Goal: Information Seeking & Learning: Learn about a topic

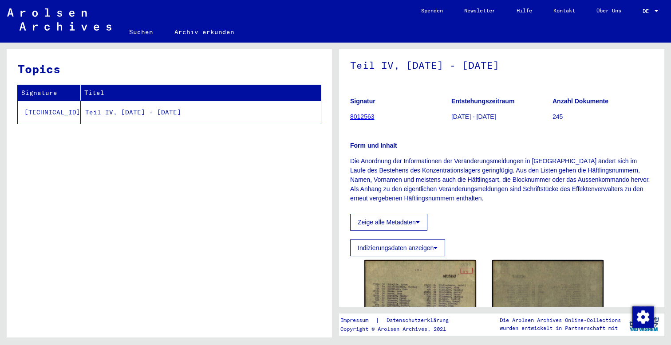
scroll to position [20, 0]
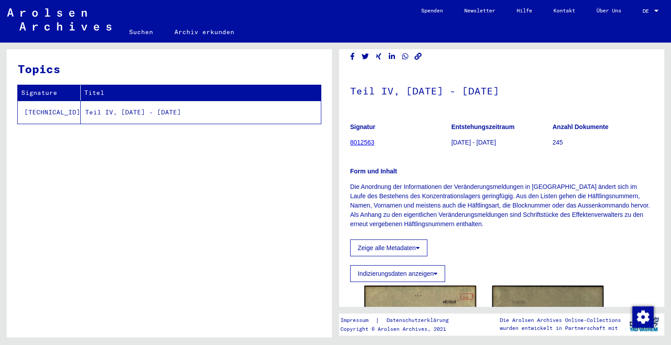
click at [360, 146] on link "8012563" at bounding box center [362, 142] width 24 height 7
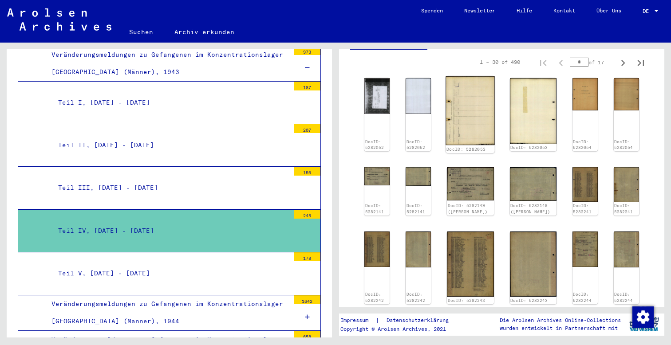
scroll to position [210, 0]
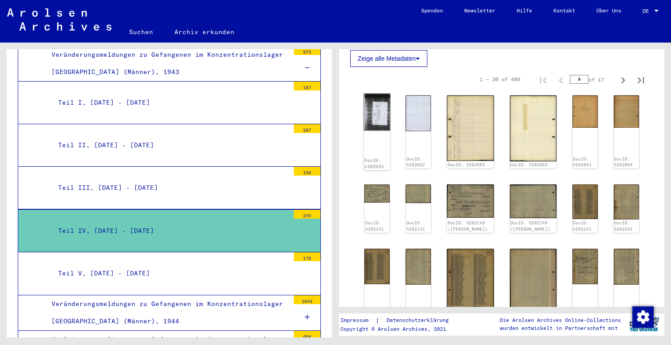
click at [381, 131] on img at bounding box center [377, 112] width 27 height 37
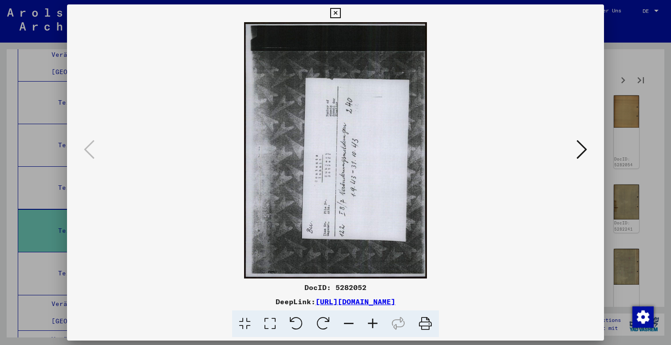
click at [581, 147] on icon at bounding box center [582, 149] width 11 height 21
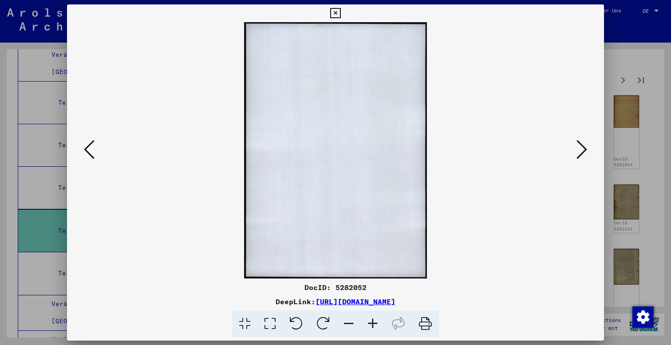
click at [581, 147] on icon at bounding box center [582, 149] width 11 height 21
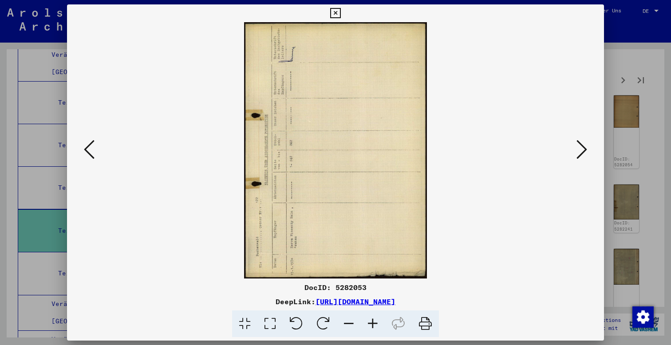
click at [581, 147] on icon at bounding box center [582, 149] width 11 height 21
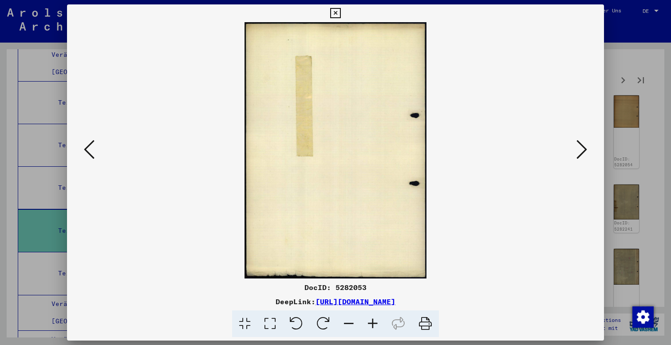
click at [581, 147] on icon at bounding box center [582, 149] width 11 height 21
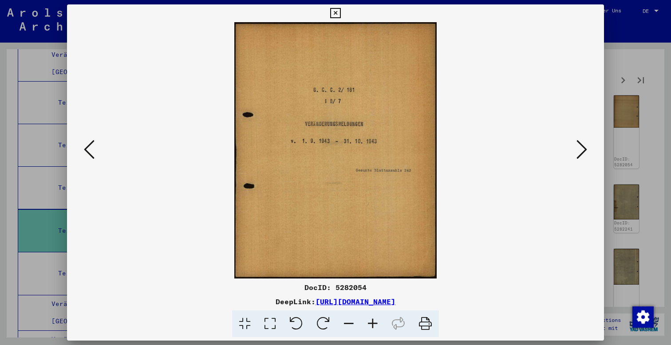
click at [581, 147] on icon at bounding box center [582, 149] width 11 height 21
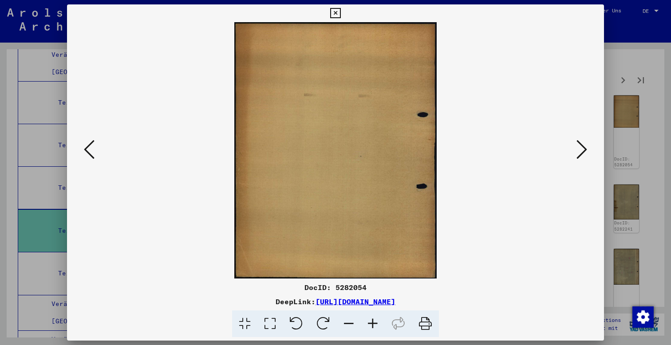
click at [581, 147] on icon at bounding box center [582, 149] width 11 height 21
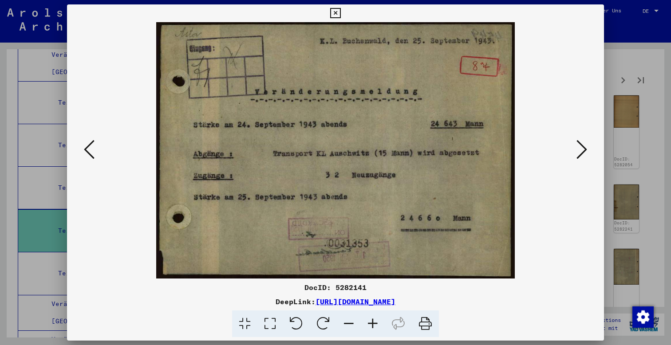
click at [581, 147] on icon at bounding box center [582, 149] width 11 height 21
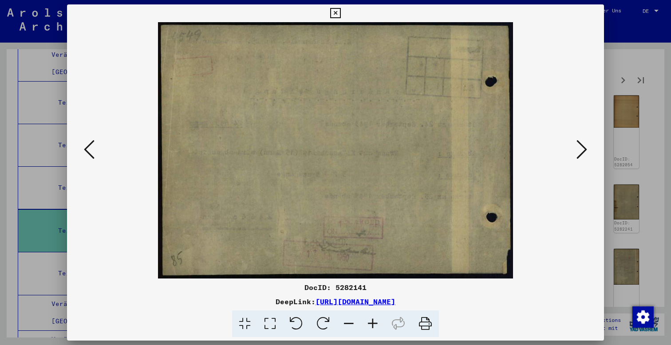
click at [581, 147] on icon at bounding box center [582, 149] width 11 height 21
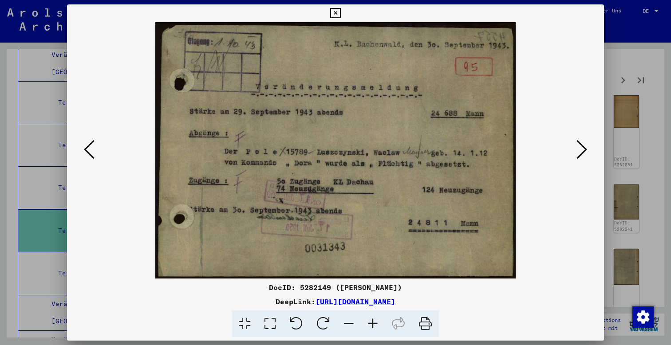
click at [581, 147] on icon at bounding box center [582, 149] width 11 height 21
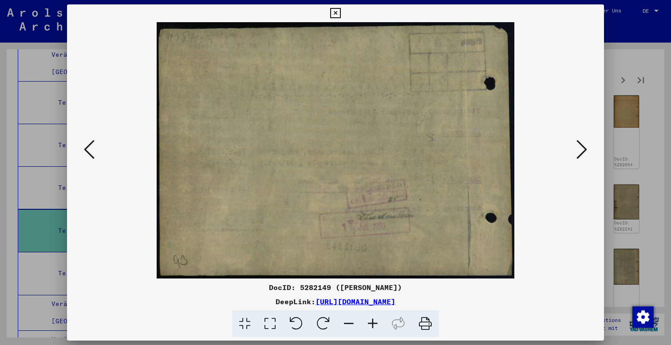
click at [581, 147] on icon at bounding box center [582, 149] width 11 height 21
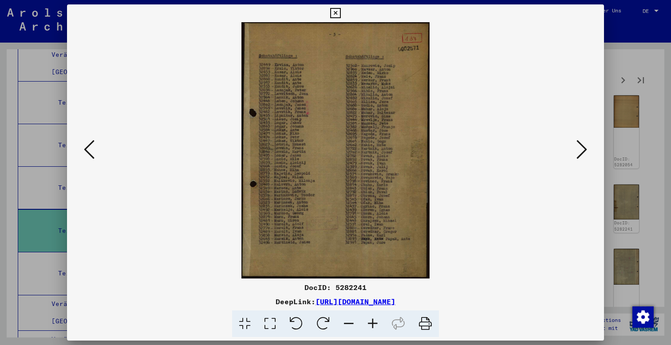
click at [581, 147] on icon at bounding box center [582, 149] width 11 height 21
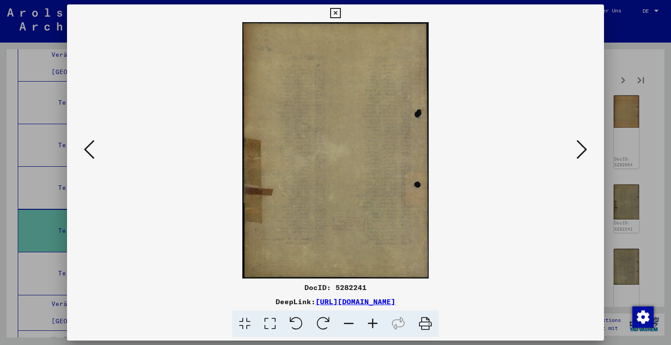
click at [581, 147] on icon at bounding box center [582, 149] width 11 height 21
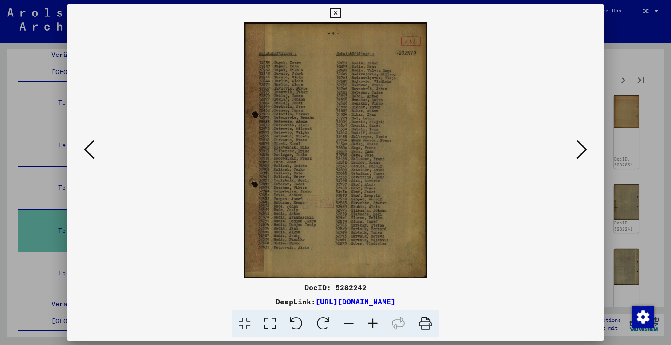
click at [581, 147] on icon at bounding box center [582, 149] width 11 height 21
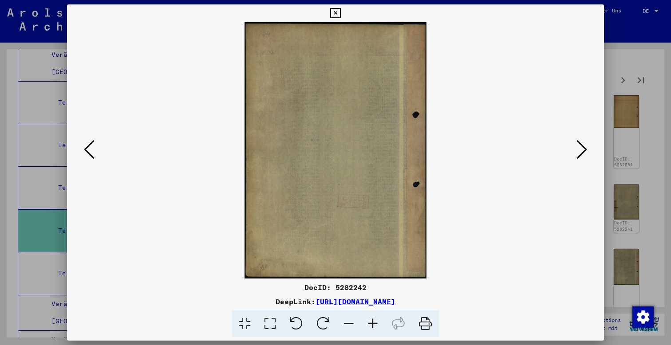
click at [581, 147] on icon at bounding box center [582, 149] width 11 height 21
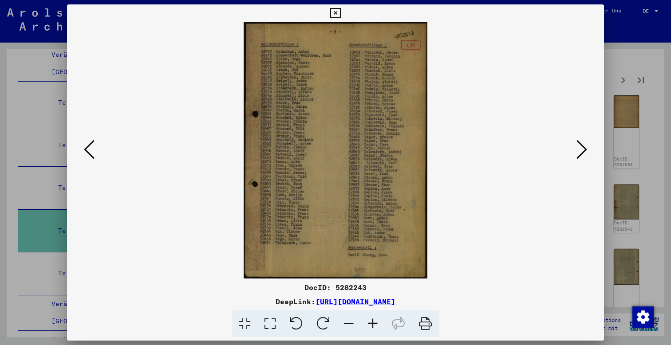
click at [581, 147] on icon at bounding box center [582, 149] width 11 height 21
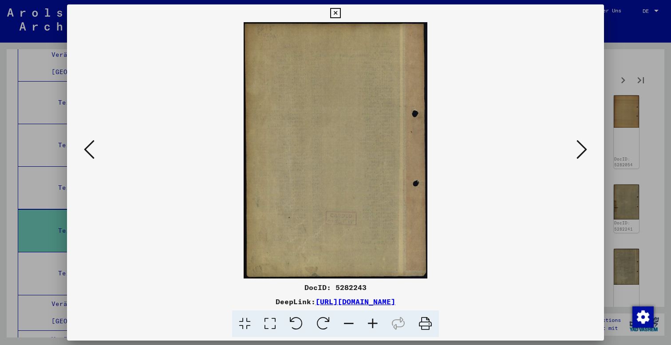
click at [581, 147] on icon at bounding box center [582, 149] width 11 height 21
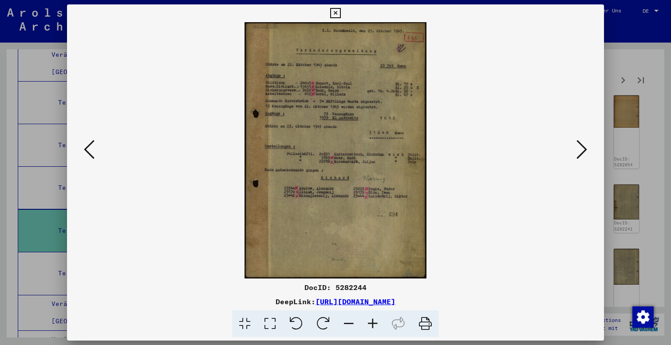
click at [582, 148] on icon at bounding box center [582, 149] width 11 height 21
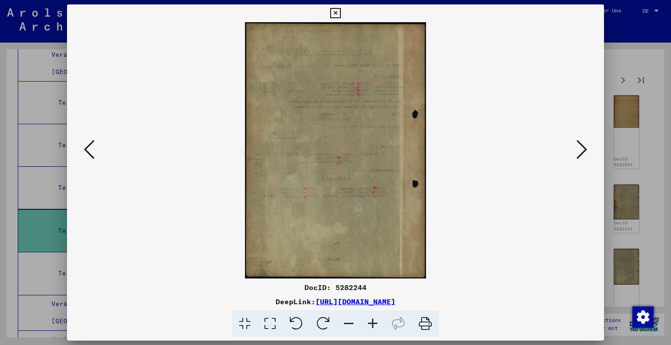
click at [582, 148] on icon at bounding box center [582, 149] width 11 height 21
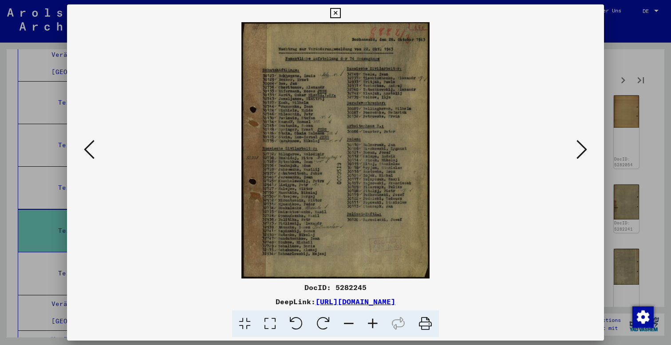
click at [582, 148] on icon at bounding box center [582, 149] width 11 height 21
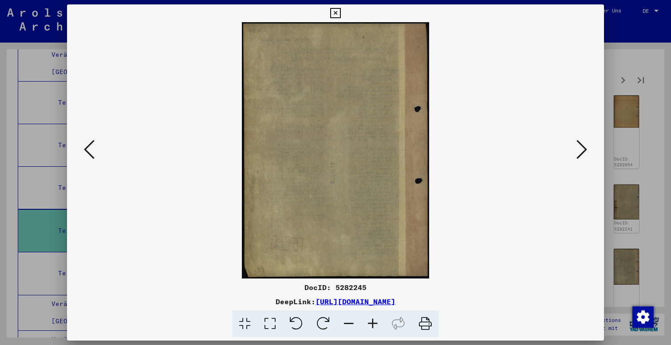
click at [582, 148] on icon at bounding box center [582, 149] width 11 height 21
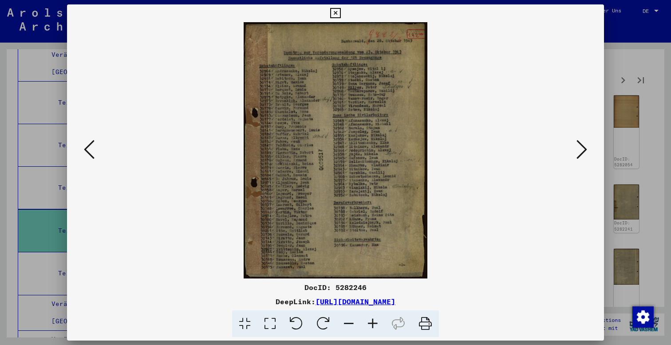
click at [582, 148] on icon at bounding box center [582, 149] width 11 height 21
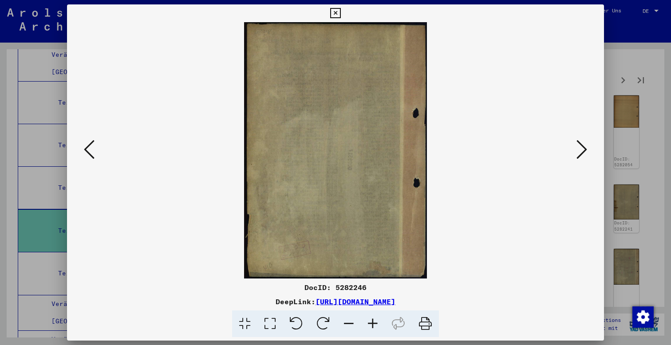
click at [582, 148] on icon at bounding box center [582, 149] width 11 height 21
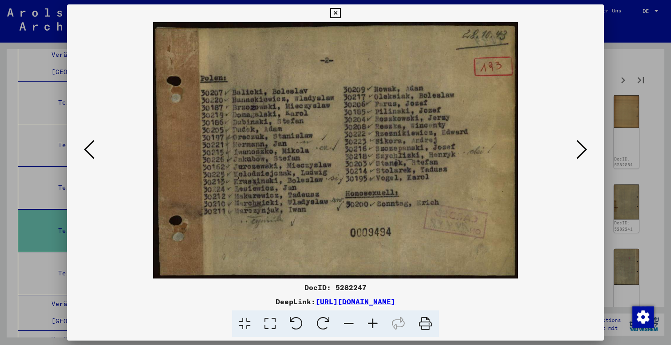
click at [582, 148] on icon at bounding box center [582, 149] width 11 height 21
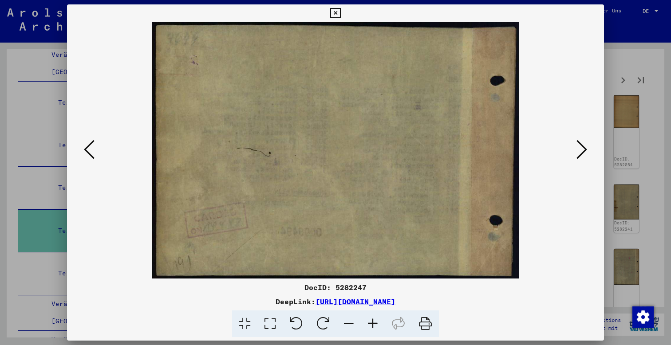
click at [582, 148] on icon at bounding box center [582, 149] width 11 height 21
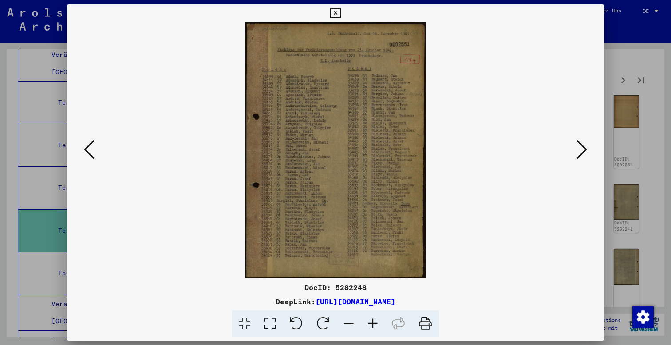
click at [582, 148] on icon at bounding box center [582, 149] width 11 height 21
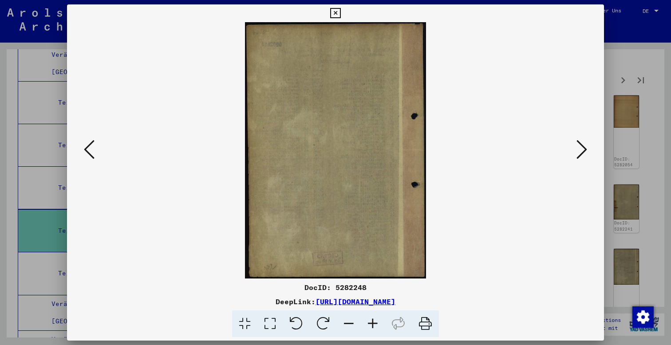
click at [582, 148] on icon at bounding box center [582, 149] width 11 height 21
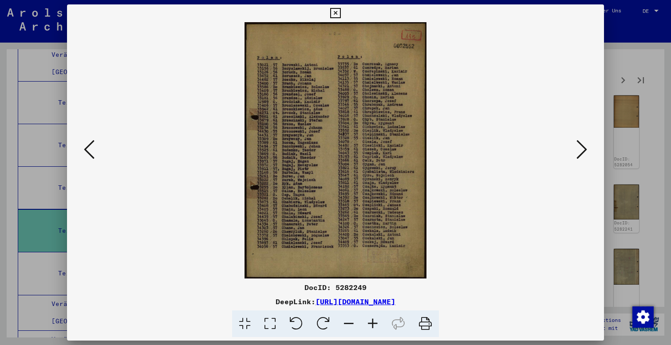
click at [582, 148] on icon at bounding box center [582, 149] width 11 height 21
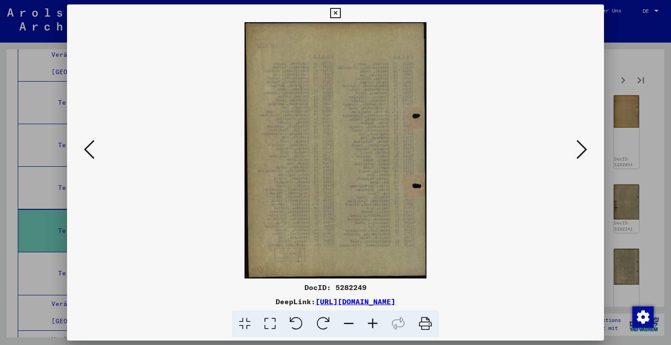
click at [582, 148] on icon at bounding box center [582, 149] width 11 height 21
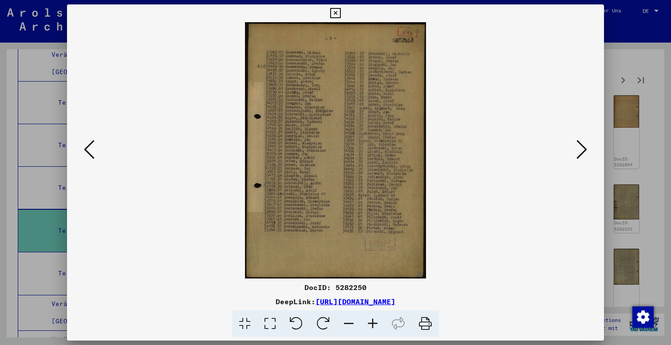
click at [582, 148] on icon at bounding box center [582, 149] width 11 height 21
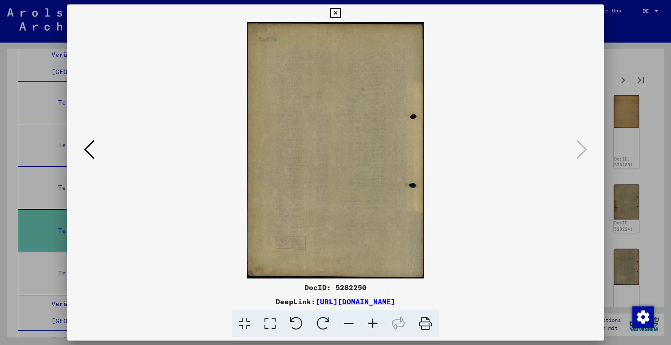
click at [88, 147] on icon at bounding box center [89, 149] width 11 height 21
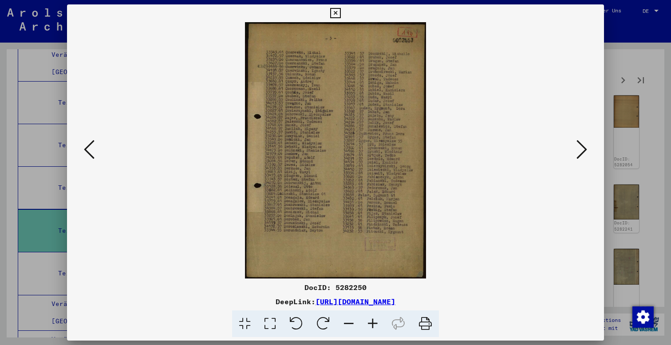
click at [88, 147] on icon at bounding box center [89, 149] width 11 height 21
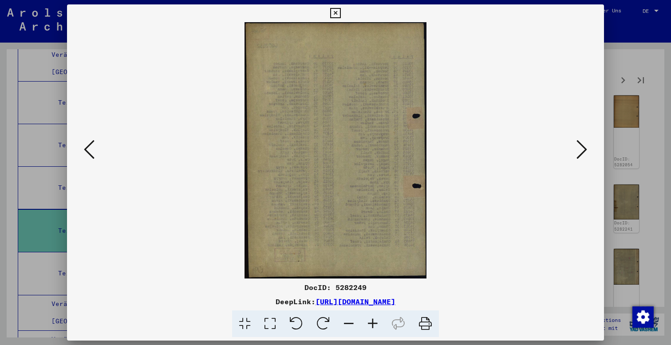
click at [88, 147] on icon at bounding box center [89, 149] width 11 height 21
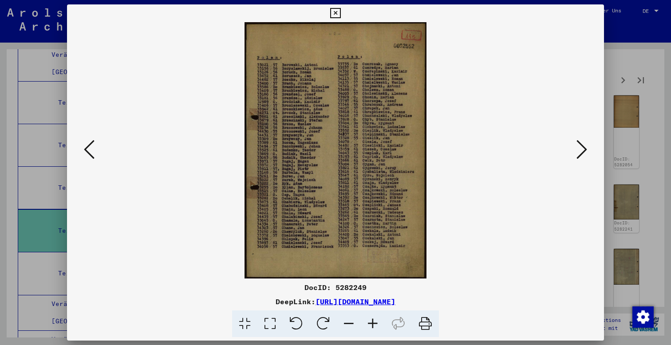
click at [88, 147] on icon at bounding box center [89, 149] width 11 height 21
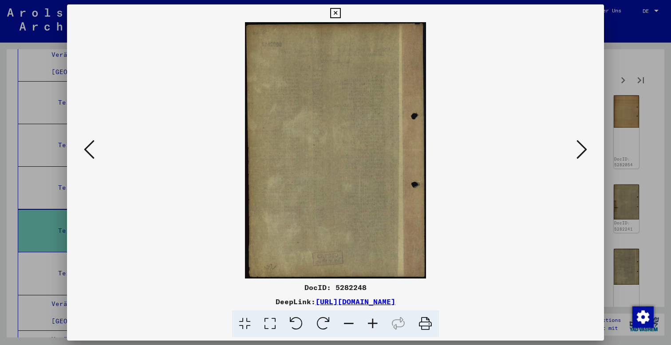
click at [88, 147] on icon at bounding box center [89, 149] width 11 height 21
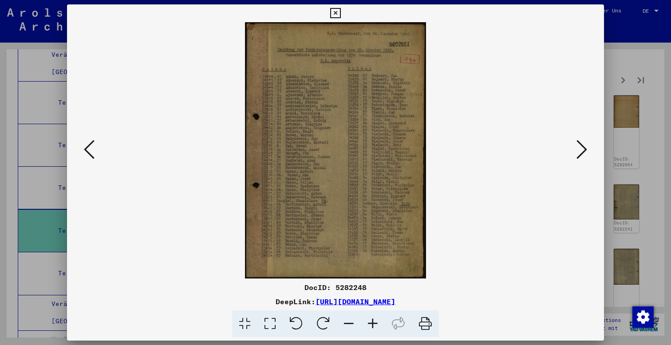
click at [88, 147] on icon at bounding box center [89, 149] width 11 height 21
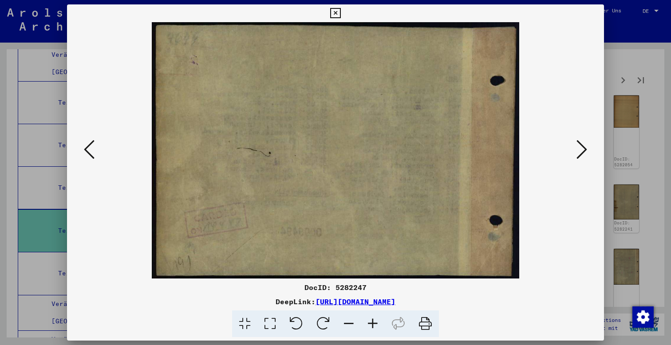
click at [88, 147] on icon at bounding box center [89, 149] width 11 height 21
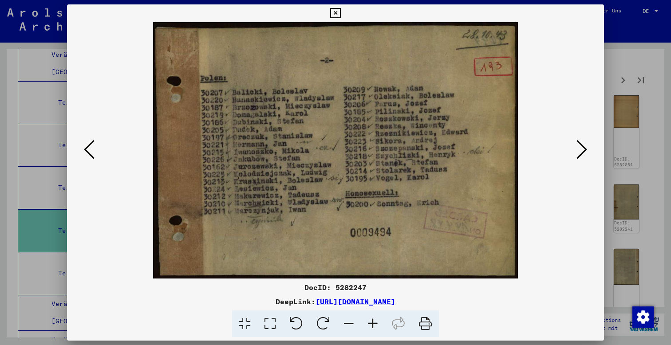
click at [88, 147] on icon at bounding box center [89, 149] width 11 height 21
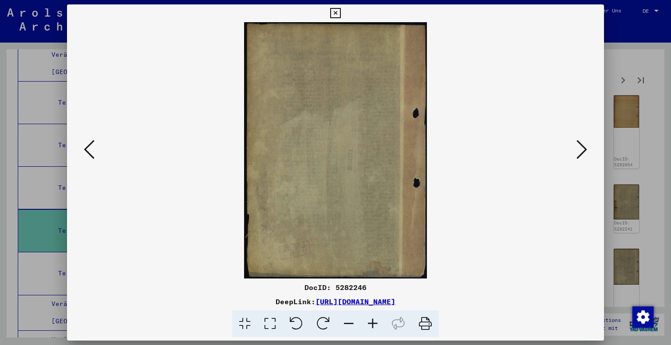
click at [88, 147] on icon at bounding box center [89, 149] width 11 height 21
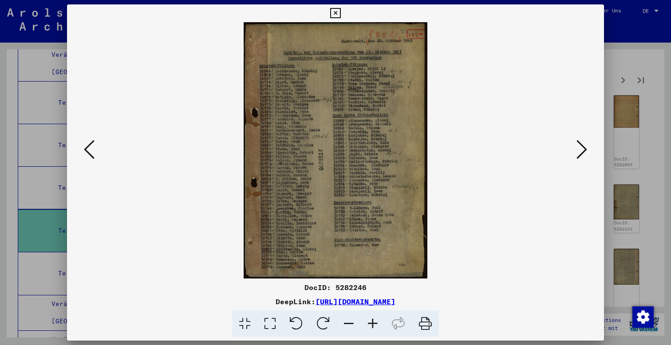
click at [88, 147] on icon at bounding box center [89, 149] width 11 height 21
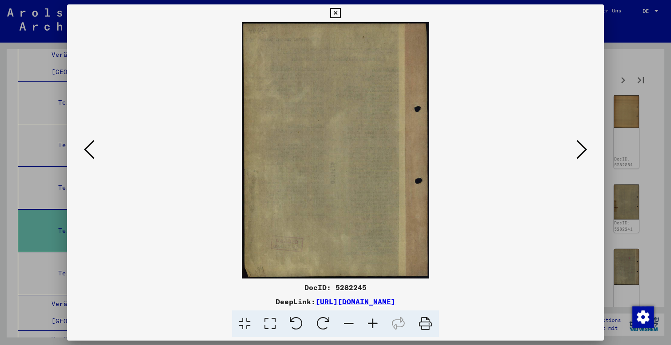
click at [88, 147] on icon at bounding box center [89, 149] width 11 height 21
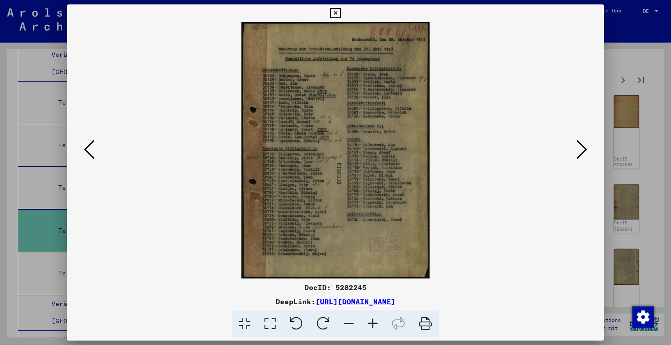
click at [88, 147] on icon at bounding box center [89, 149] width 11 height 21
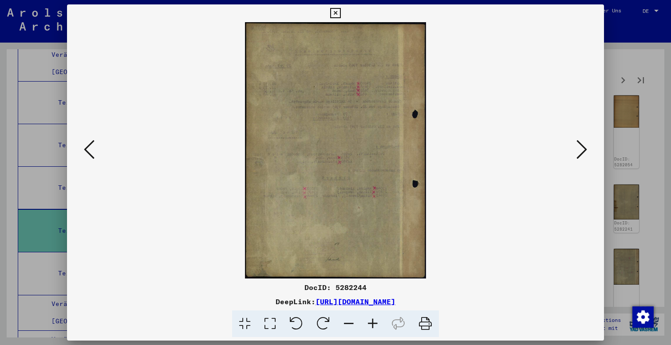
click at [88, 147] on icon at bounding box center [89, 149] width 11 height 21
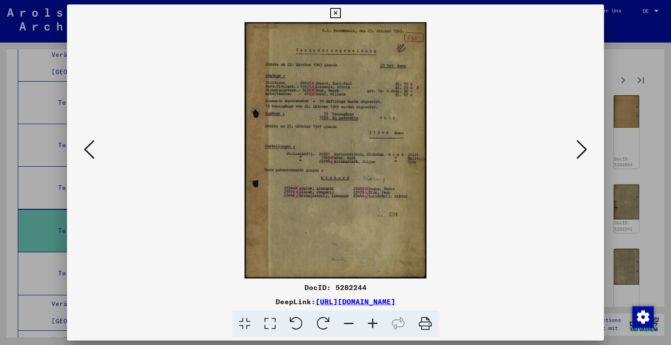
click at [88, 147] on icon at bounding box center [89, 149] width 11 height 21
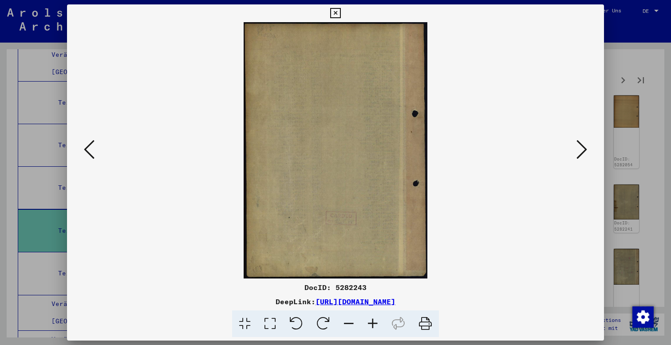
click at [88, 147] on icon at bounding box center [89, 149] width 11 height 21
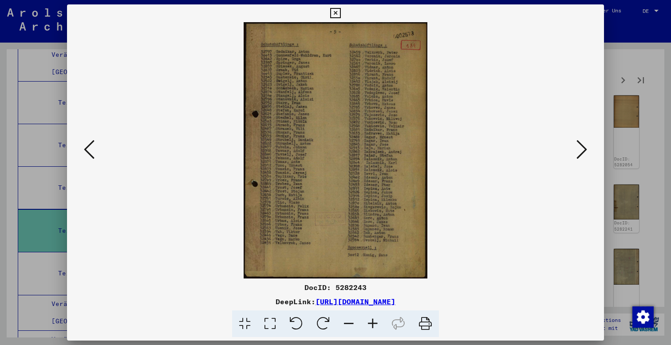
click at [88, 147] on icon at bounding box center [89, 149] width 11 height 21
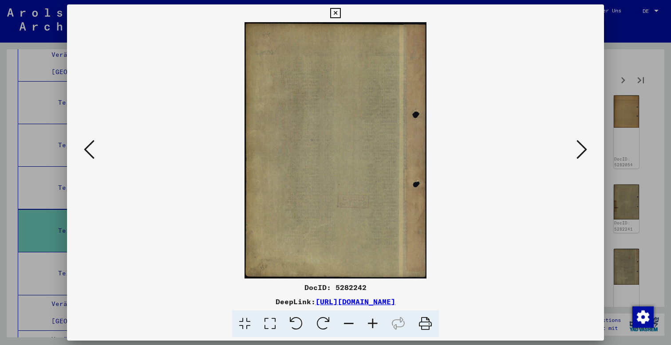
click at [88, 147] on icon at bounding box center [89, 149] width 11 height 21
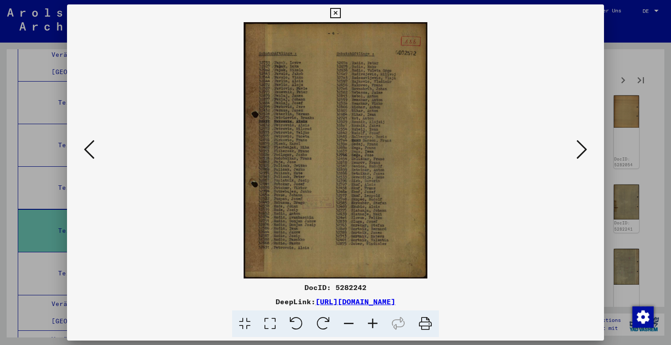
click at [88, 147] on icon at bounding box center [89, 149] width 11 height 21
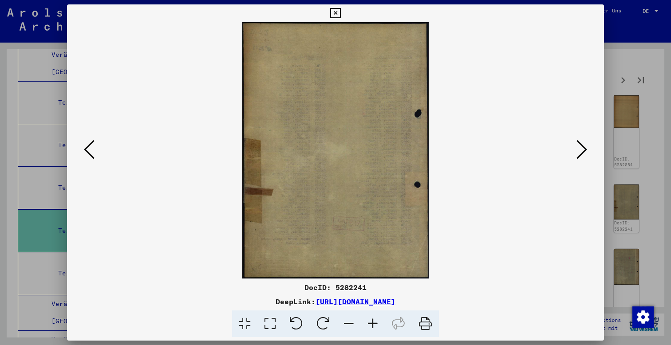
click at [88, 147] on icon at bounding box center [89, 149] width 11 height 21
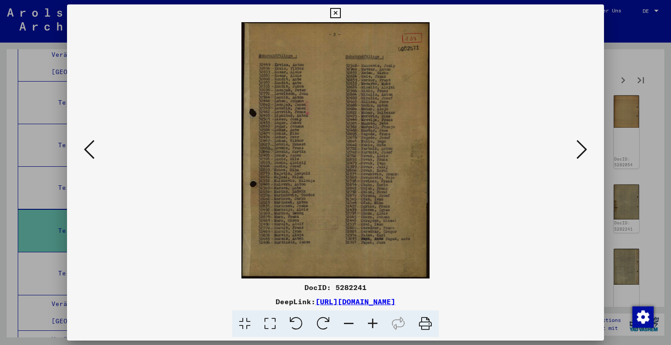
click at [88, 147] on icon at bounding box center [89, 149] width 11 height 21
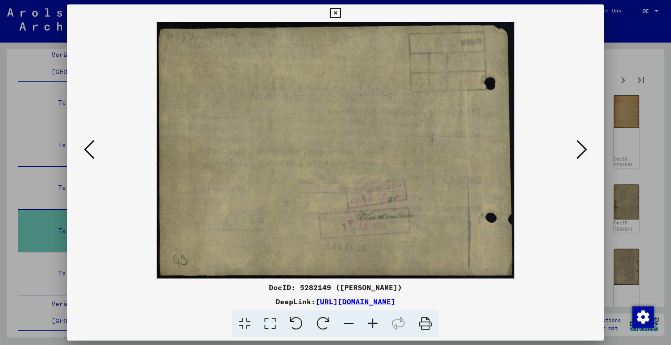
click at [59, 73] on div at bounding box center [335, 172] width 671 height 345
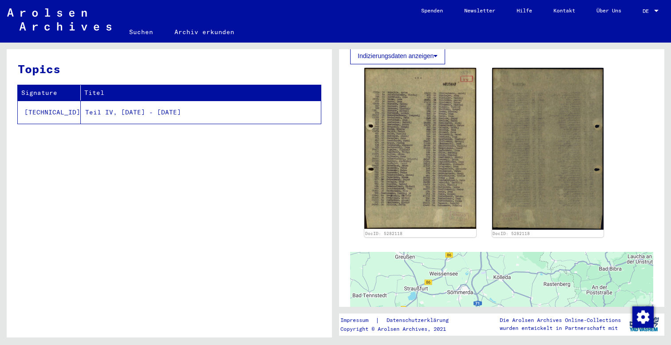
scroll to position [241, 0]
